Goal: Task Accomplishment & Management: Use online tool/utility

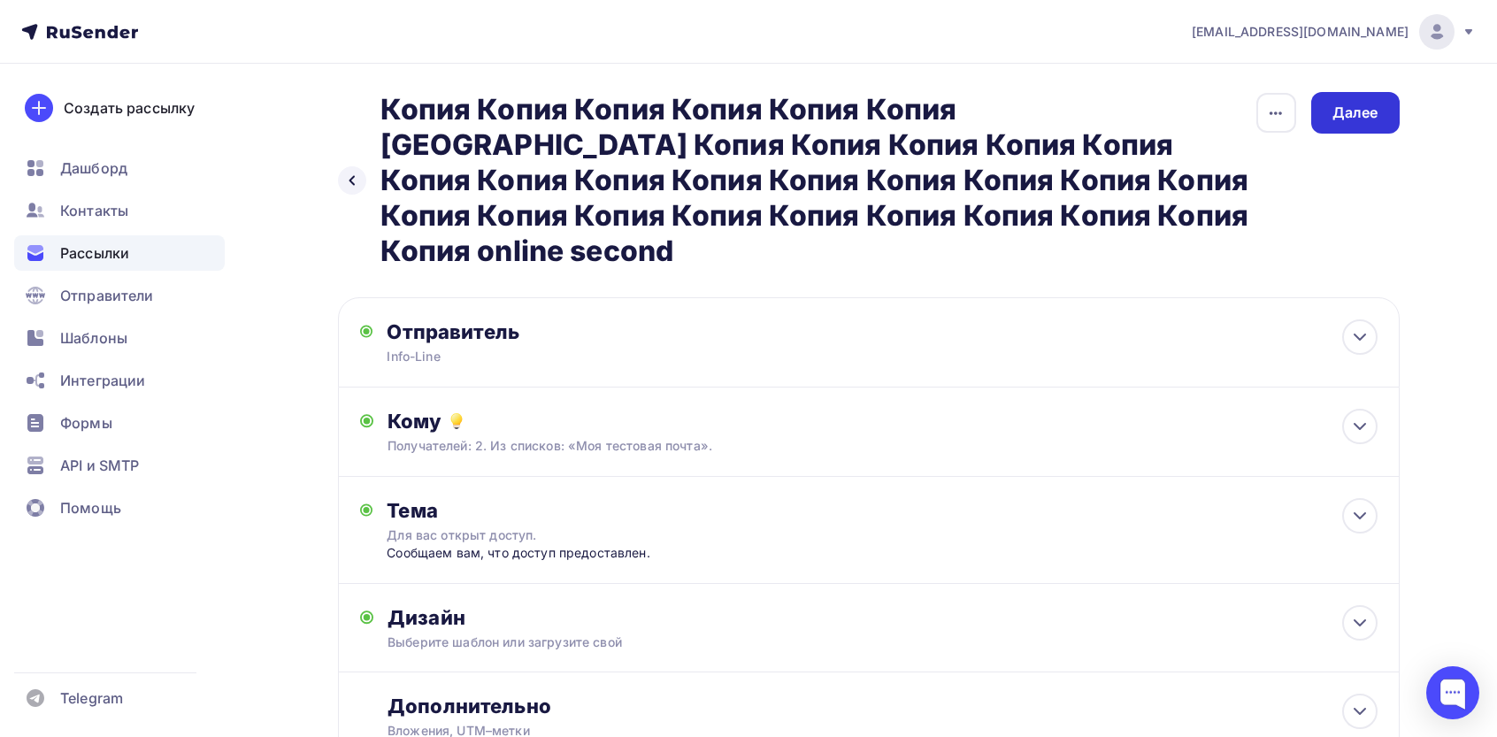
click at [1360, 126] on div "Далее" at bounding box center [1355, 113] width 88 height 42
click at [1351, 113] on div "Далее" at bounding box center [1355, 113] width 46 height 20
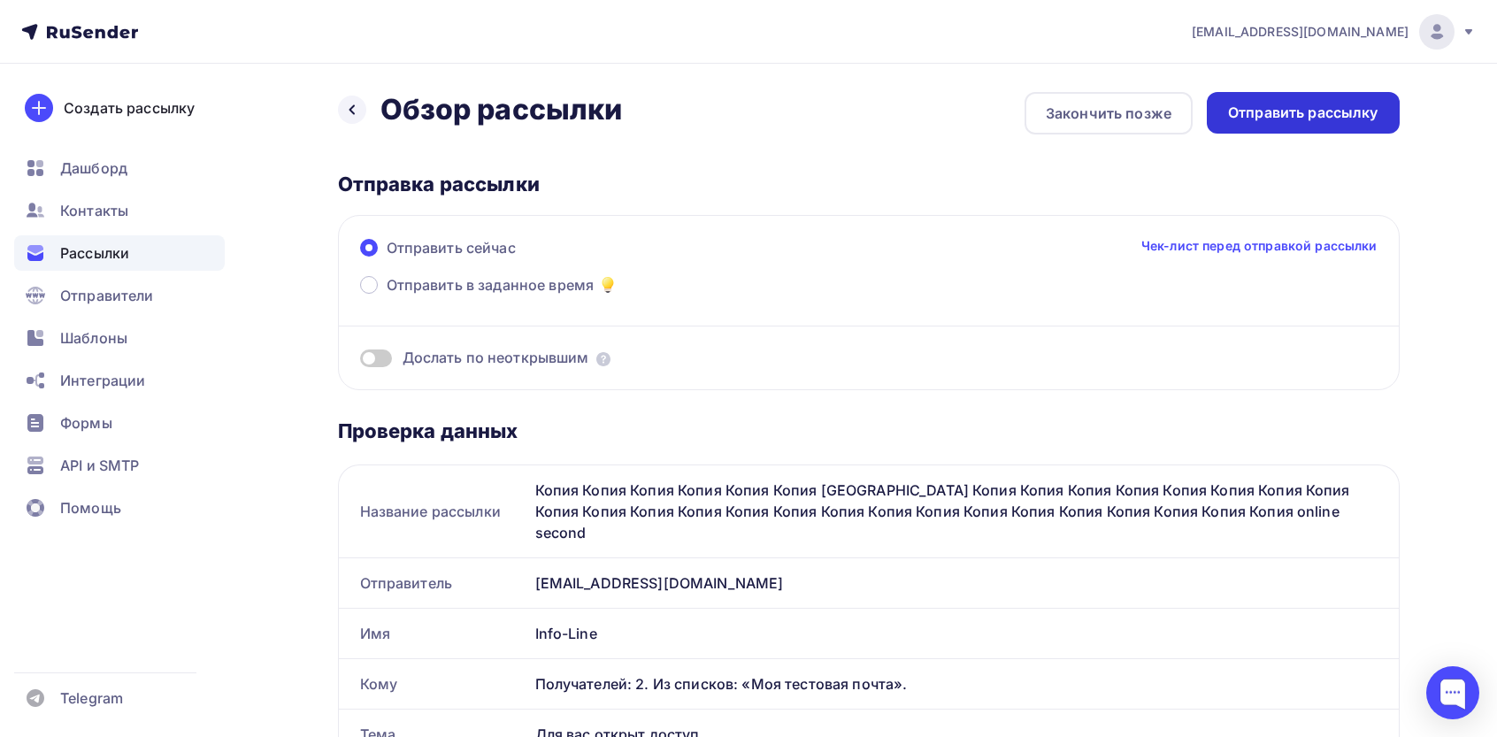
click at [1309, 116] on div "Отправить рассылку" at bounding box center [1303, 113] width 150 height 20
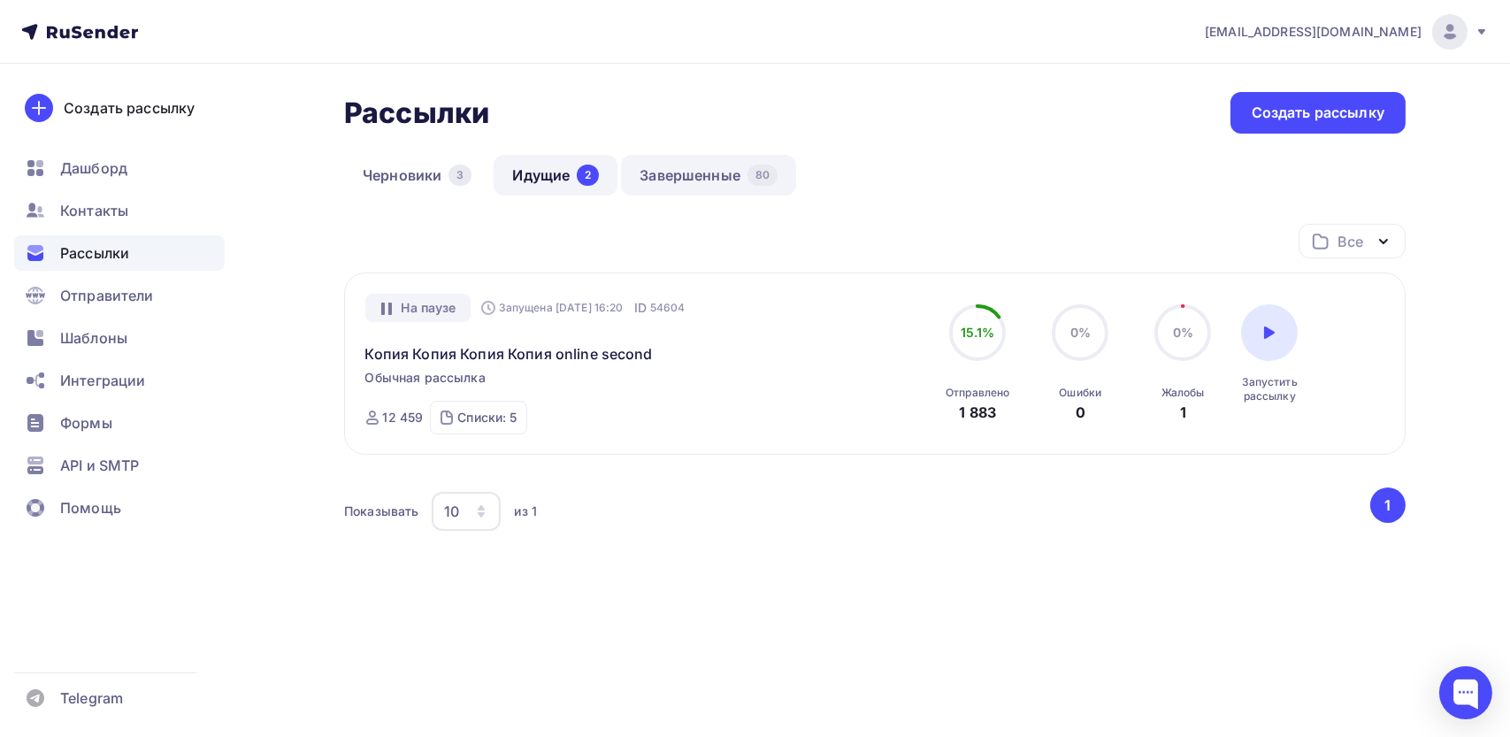
click at [678, 176] on link "Завершенные 80" at bounding box center [708, 175] width 175 height 41
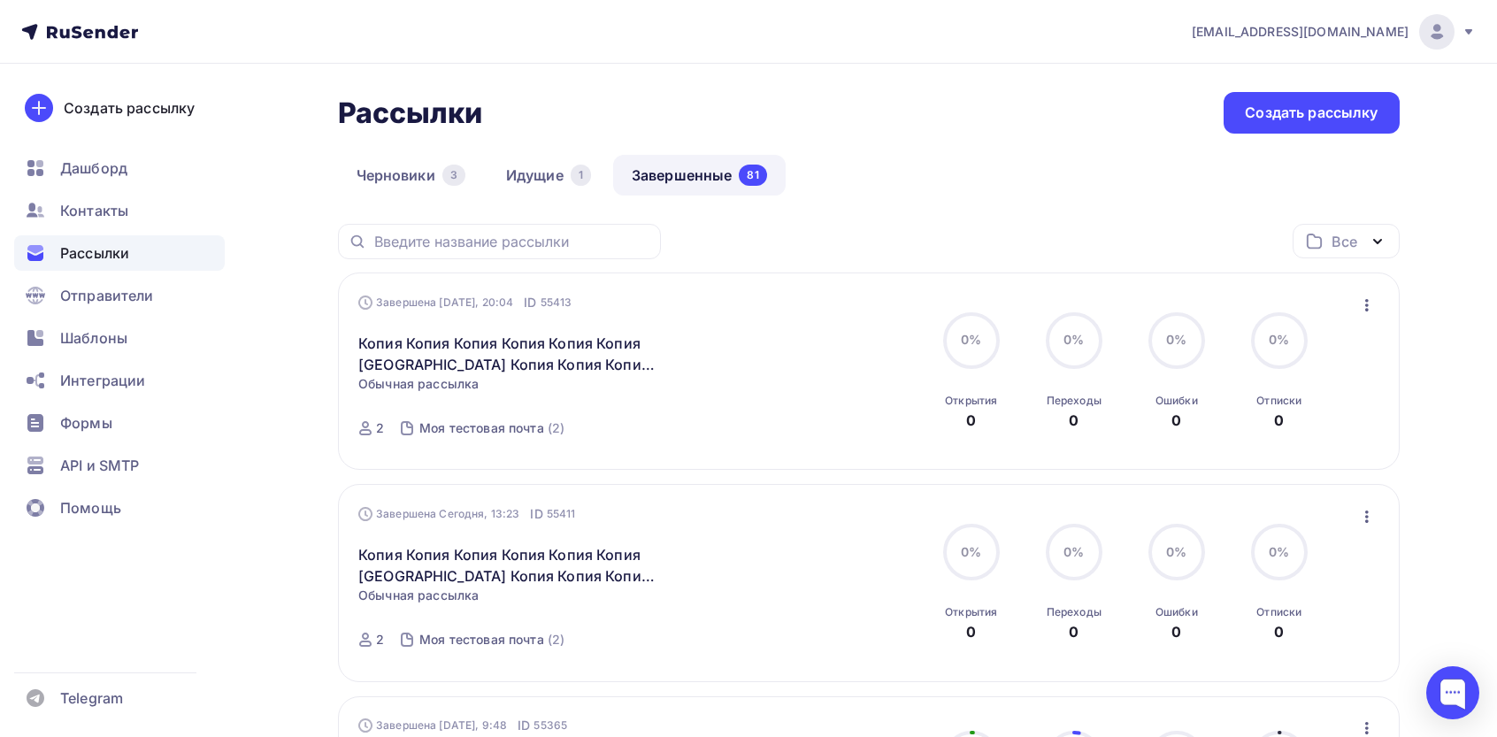
click at [1366, 304] on icon "button" at bounding box center [1367, 305] width 4 height 12
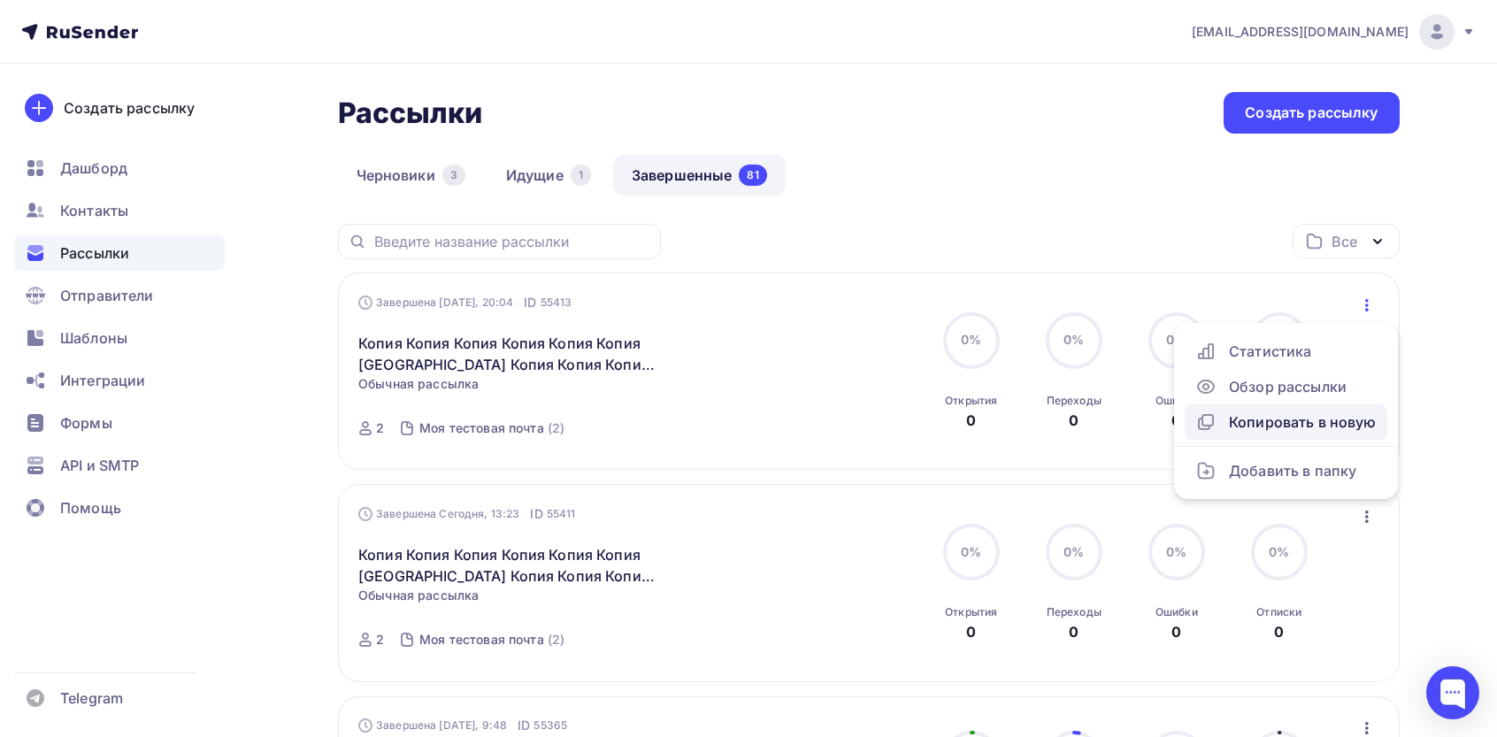
click at [1292, 430] on div "Копировать в новую" at bounding box center [1285, 421] width 181 height 21
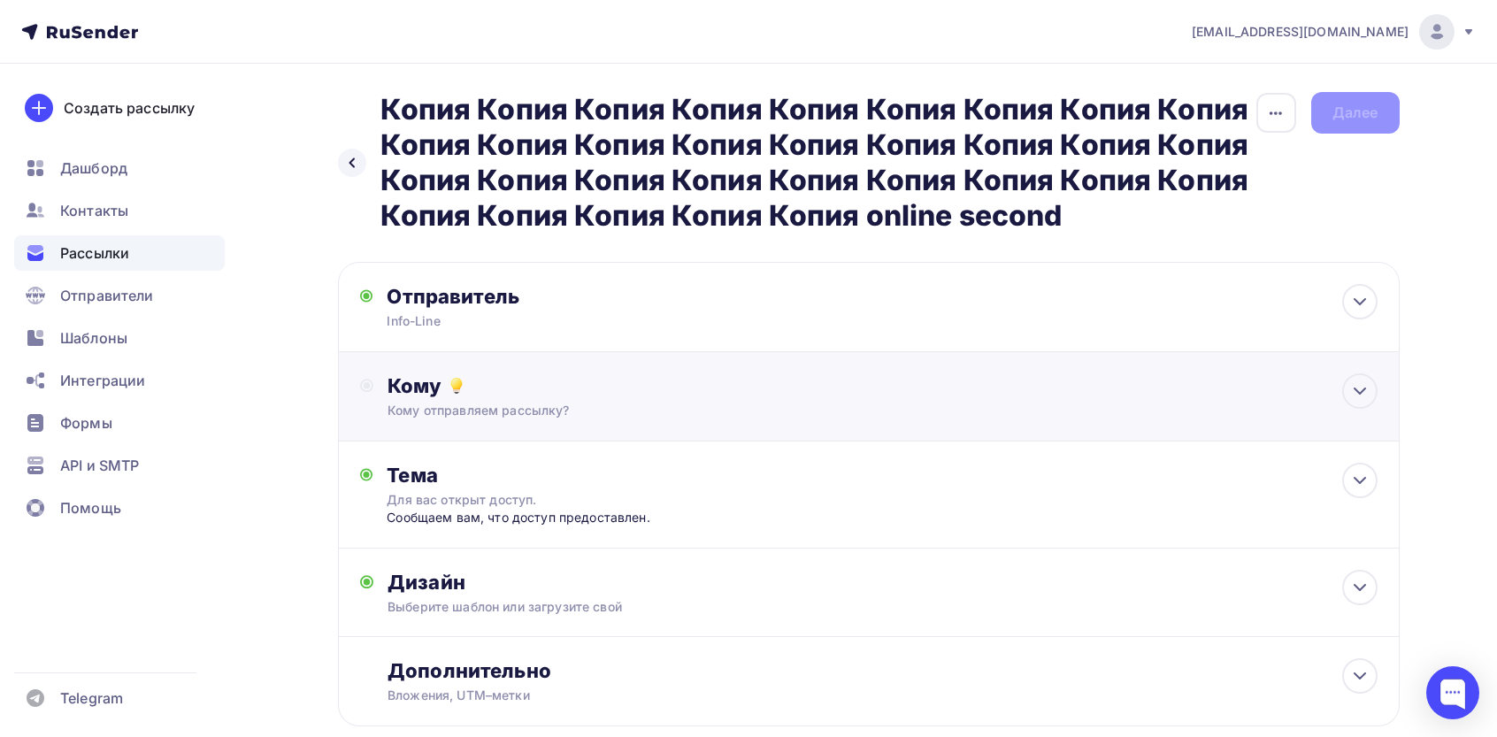
click at [862, 414] on div "Кому отправляем рассылку?" at bounding box center [832, 411] width 891 height 18
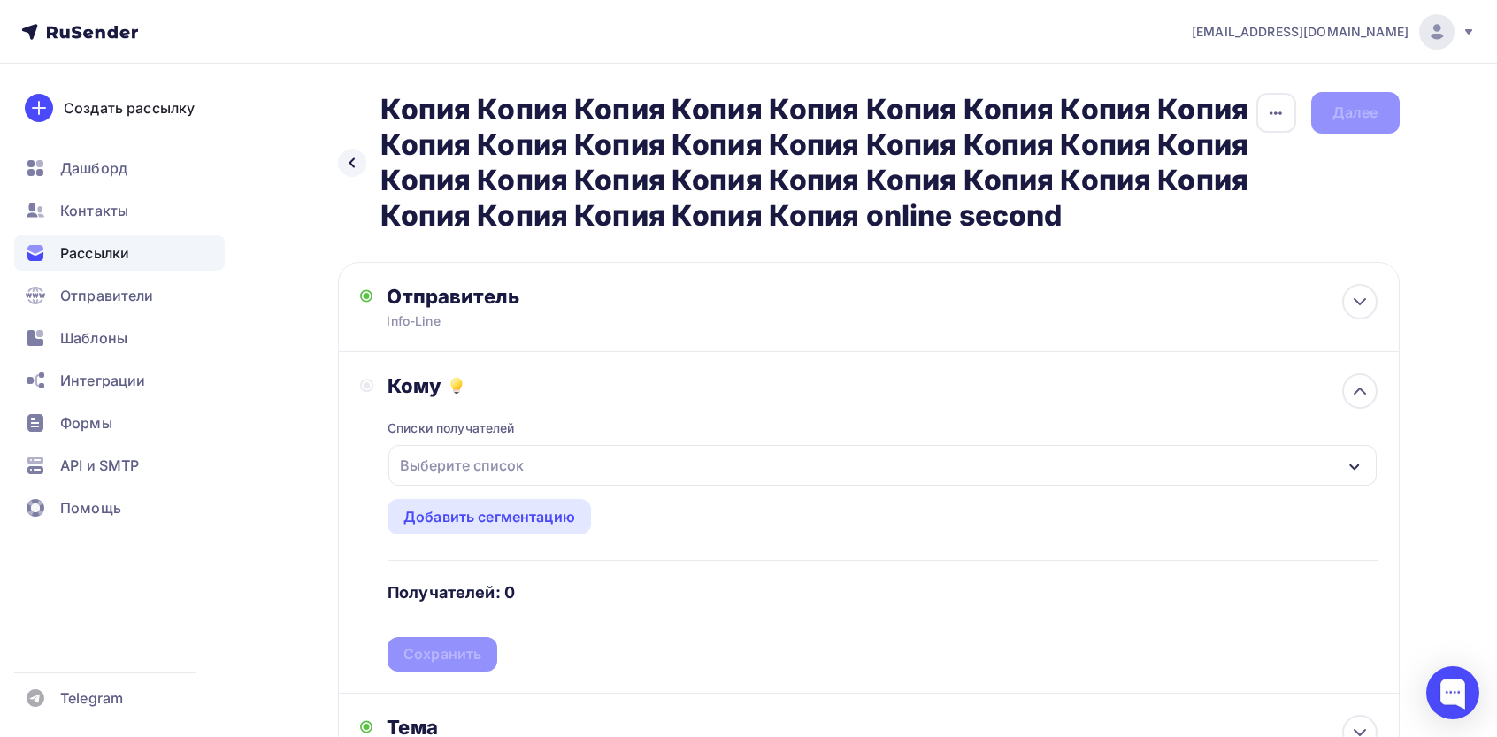
click at [560, 465] on div "Выберите список" at bounding box center [881, 465] width 987 height 41
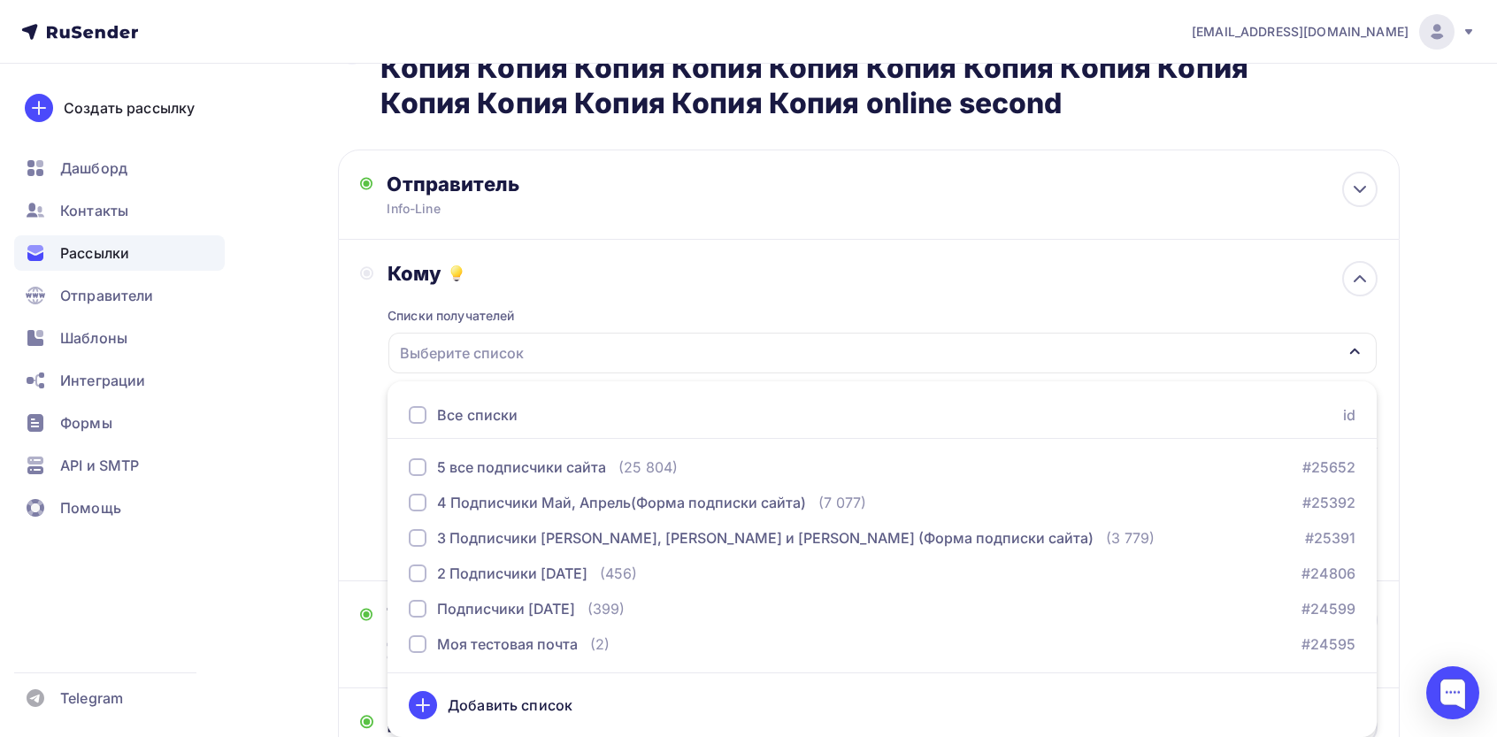
click at [548, 424] on div "Все списки id" at bounding box center [881, 415] width 989 height 47
click at [428, 418] on div "Все списки" at bounding box center [463, 414] width 109 height 21
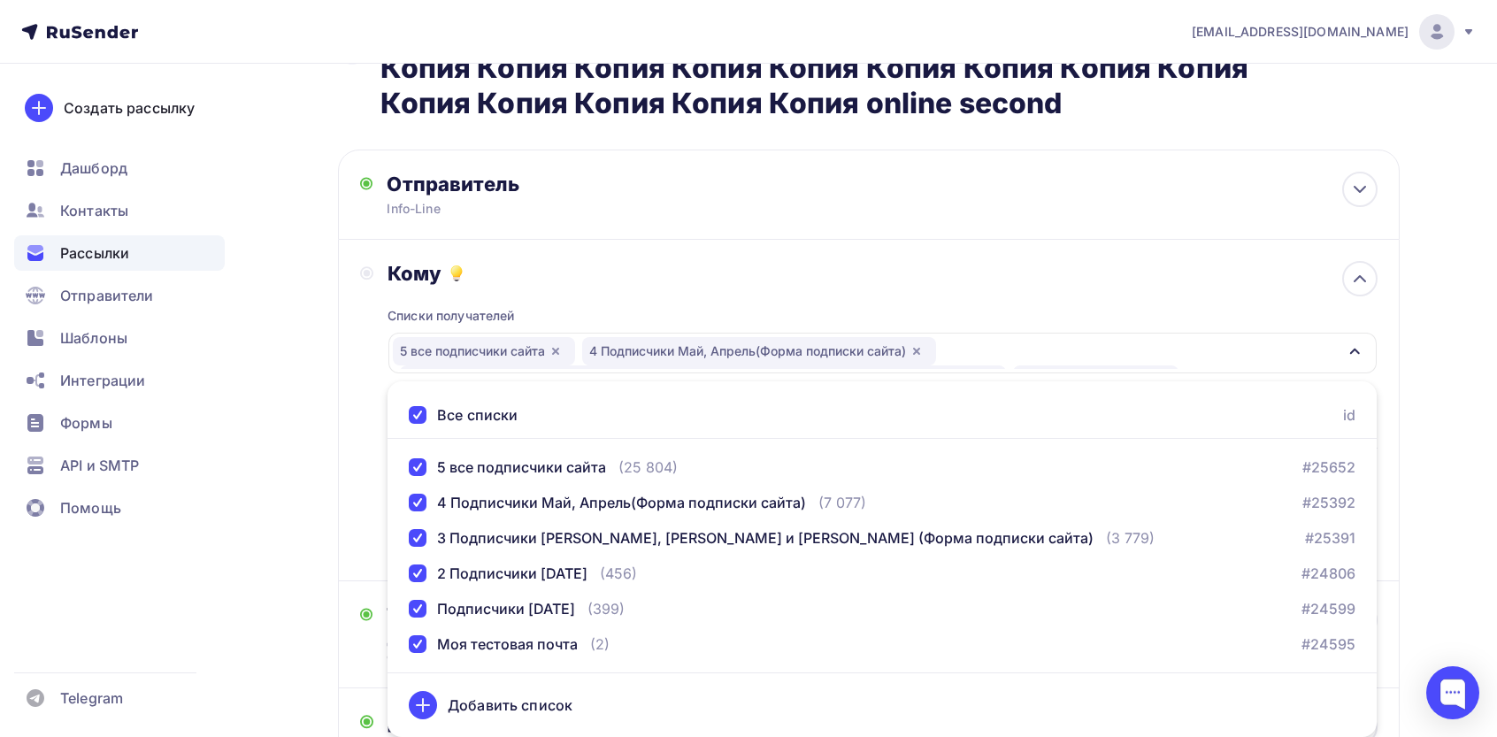
click at [361, 500] on div "Кому Списки получателей 5 все подписчики сайта 4 Подписчики Май, Апрель(Форма п…" at bounding box center [868, 410] width 1017 height 298
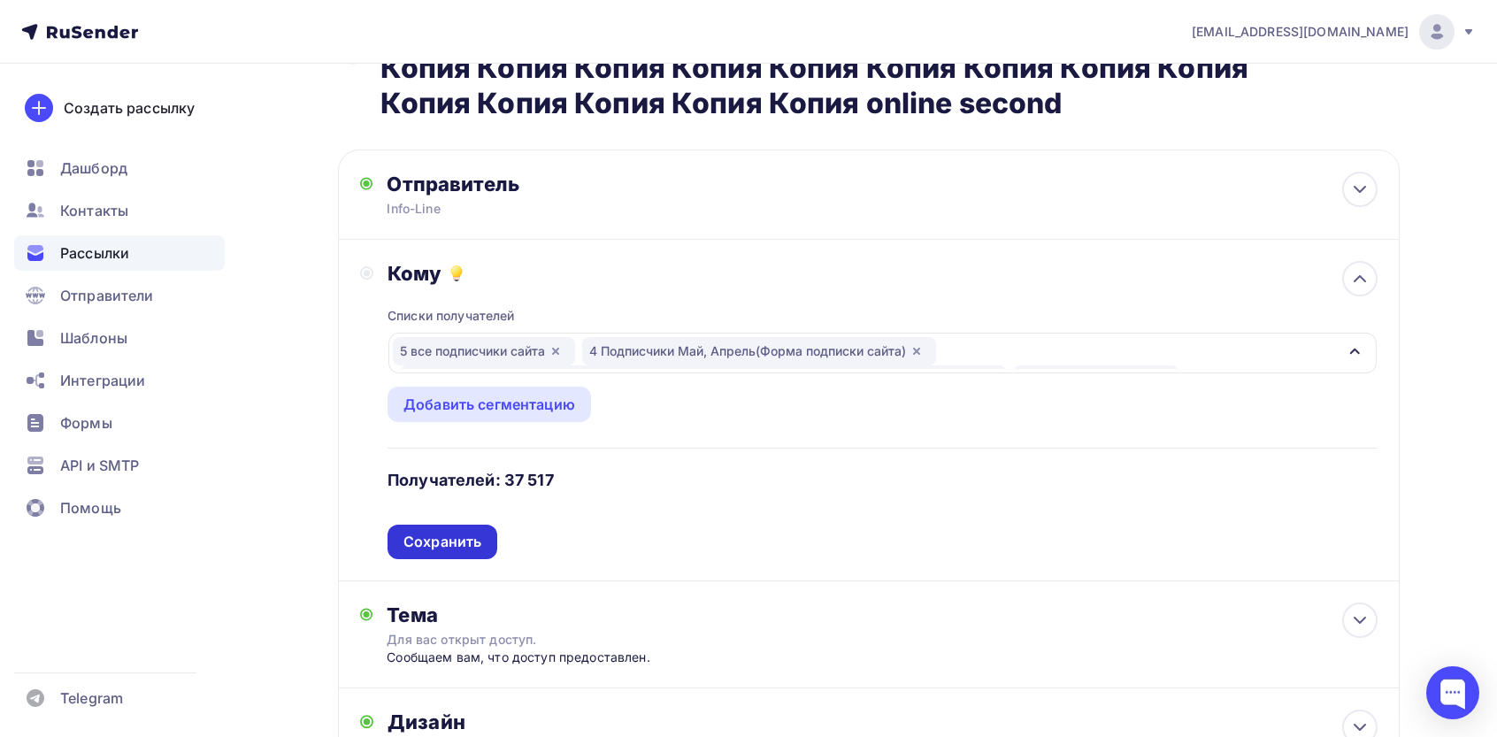
click at [479, 544] on div "Сохранить" at bounding box center [442, 542] width 78 height 20
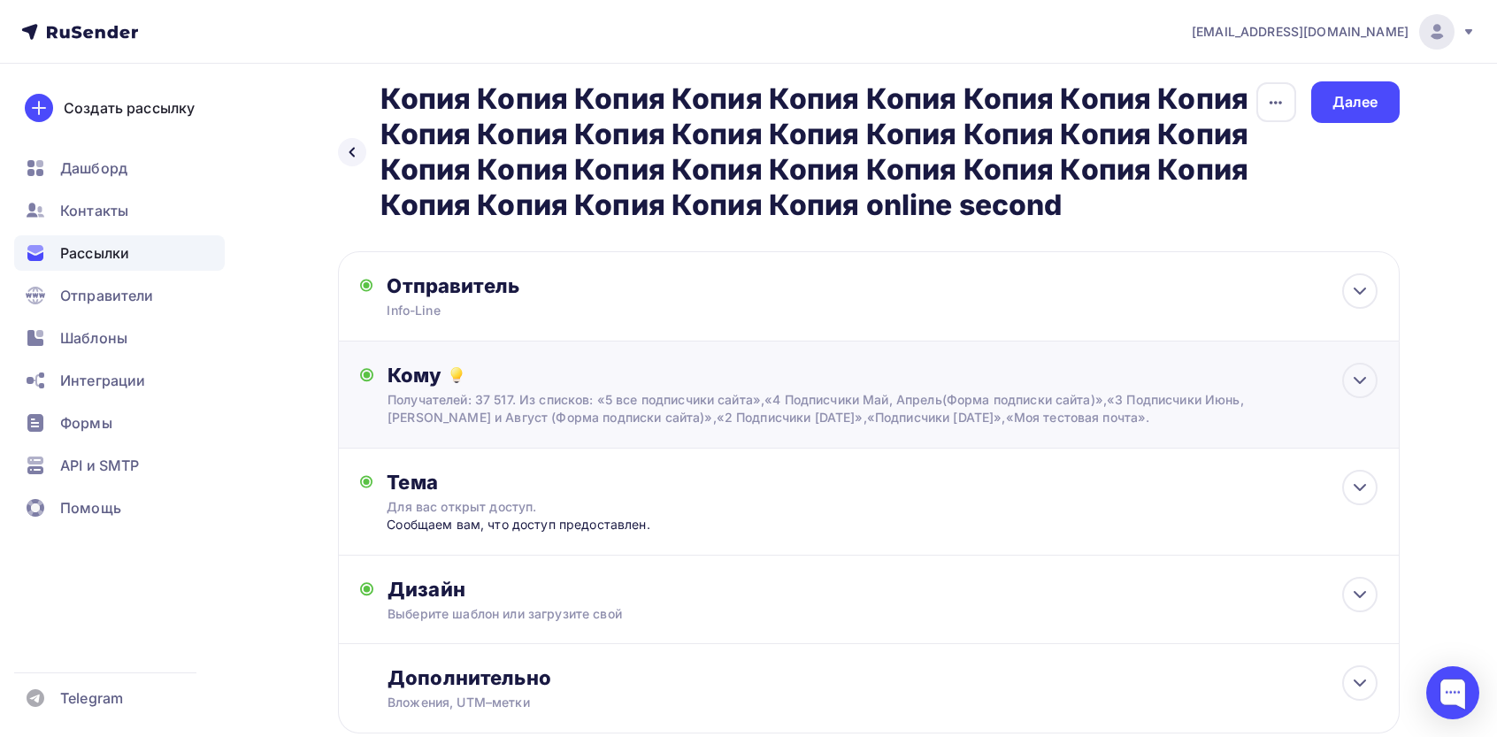
scroll to position [0, 0]
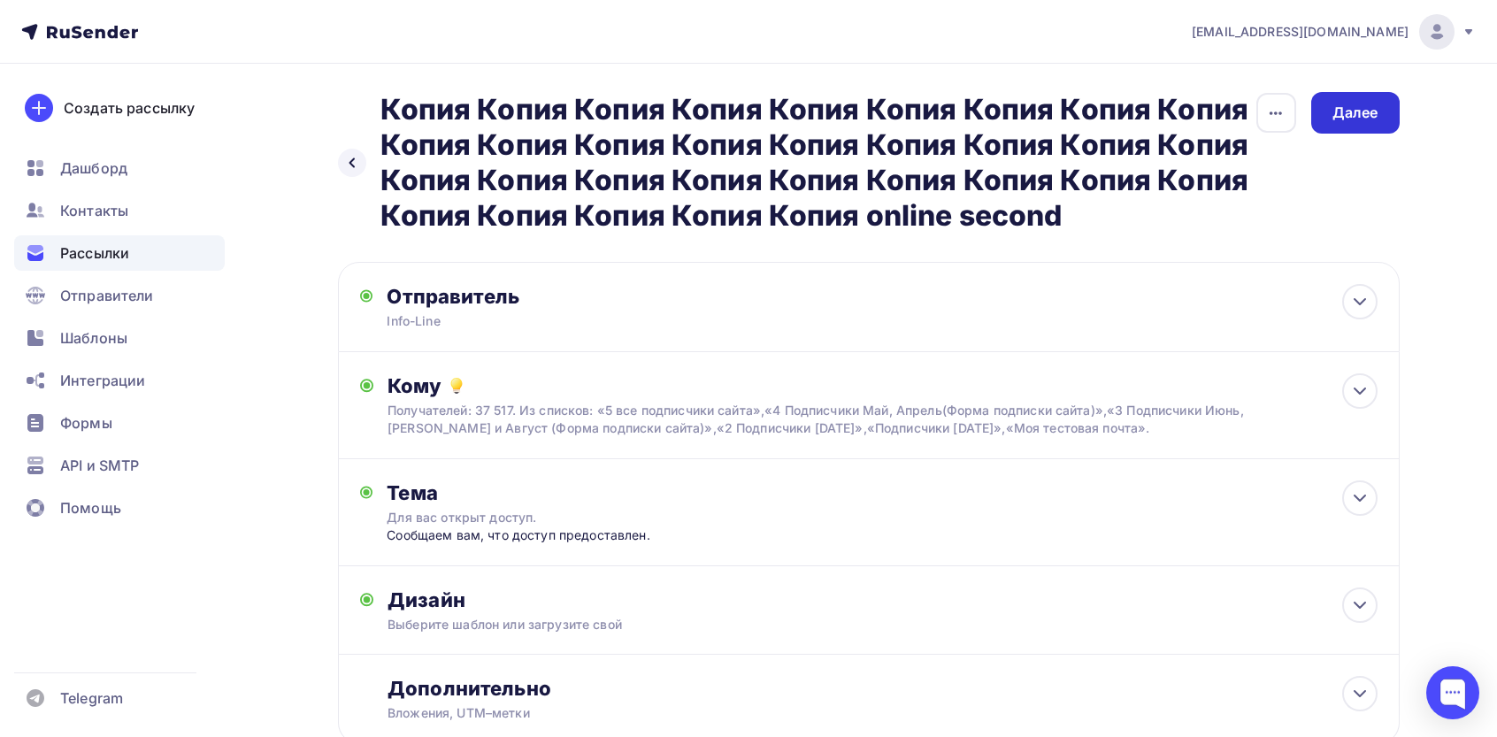
click at [1363, 111] on div "Далее" at bounding box center [1355, 113] width 46 height 20
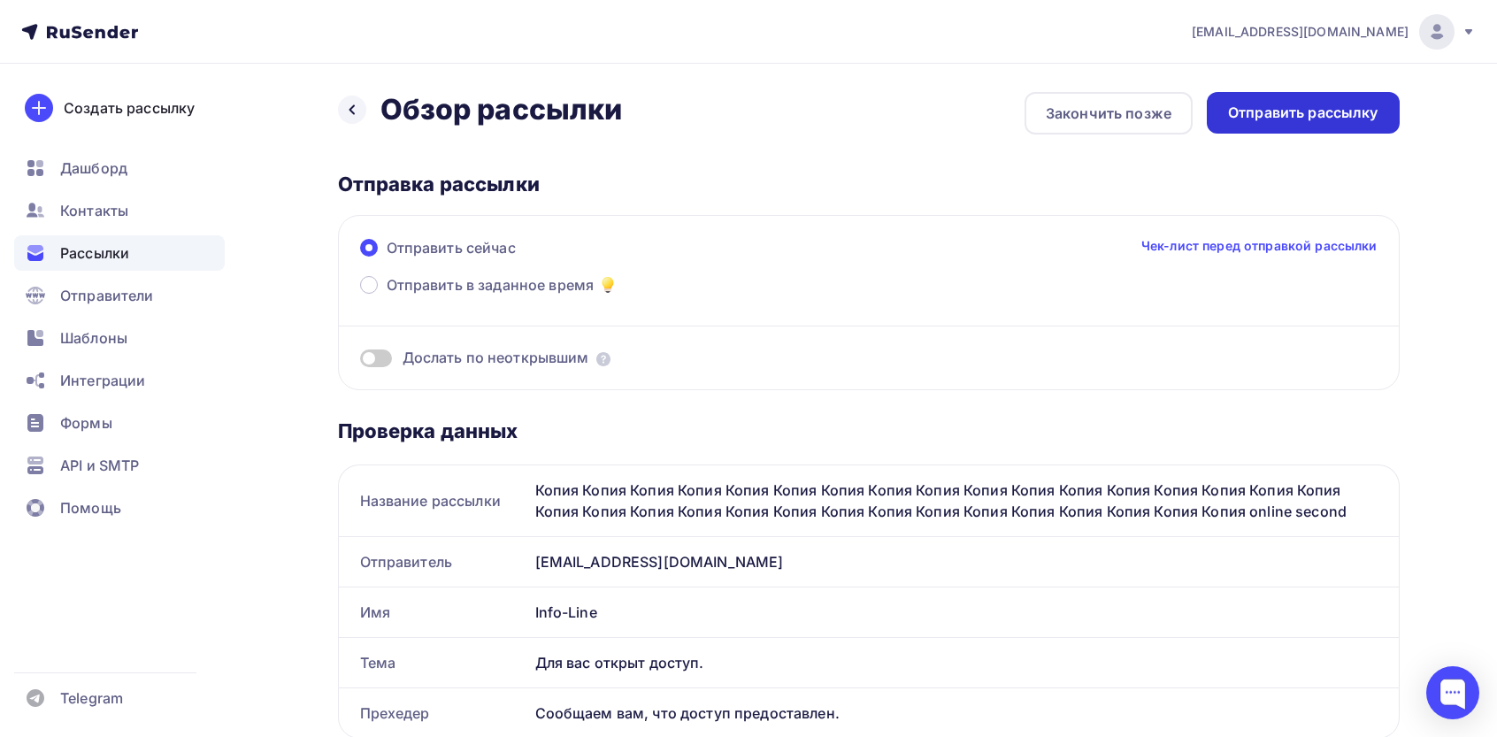
click at [1323, 114] on div "Отправить рассылку" at bounding box center [1303, 113] width 150 height 20
